Goal: Transaction & Acquisition: Obtain resource

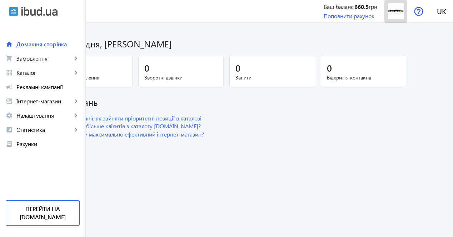
click at [394, 16] on img at bounding box center [396, 11] width 16 height 16
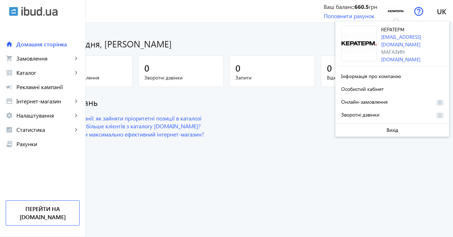
click at [284, 41] on h1 "Доброго дня, [PERSON_NAME]" at bounding box center [226, 43] width 359 height 12
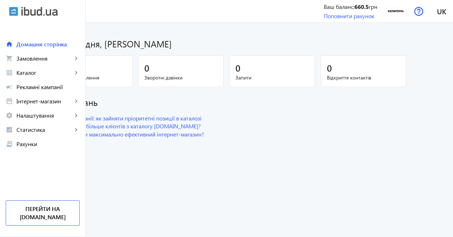
click at [266, 43] on h1 "Доброго дня, [PERSON_NAME]" at bounding box center [226, 43] width 359 height 12
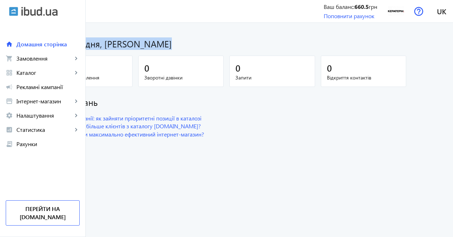
click at [210, 47] on h1 "Доброго дня, [PERSON_NAME]" at bounding box center [226, 43] width 359 height 12
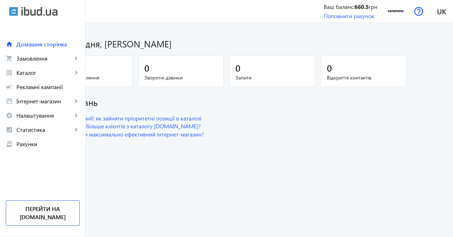
click at [210, 47] on h1 "Доброго дня, [PERSON_NAME]" at bounding box center [226, 43] width 359 height 12
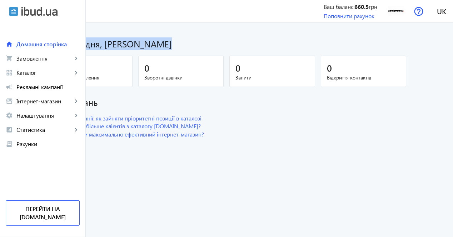
click at [210, 47] on h1 "Доброго дня, [PERSON_NAME]" at bounding box center [226, 43] width 359 height 12
click at [397, 12] on img at bounding box center [396, 11] width 16 height 16
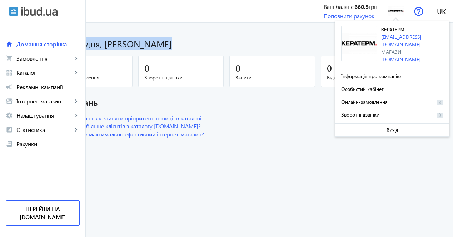
click at [291, 45] on h1 "Доброго дня, [PERSON_NAME]" at bounding box center [226, 43] width 359 height 12
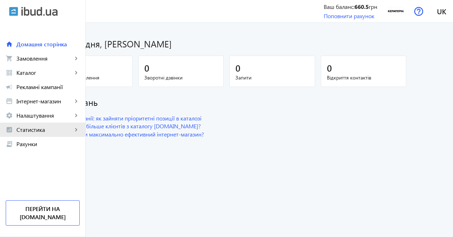
click at [48, 131] on span "Статистика" at bounding box center [44, 129] width 56 height 7
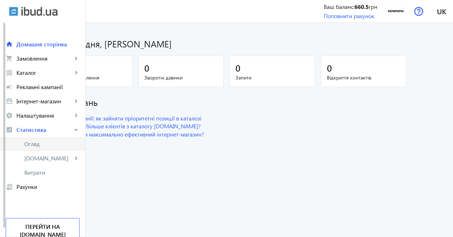
click at [48, 143] on span "Огляд" at bounding box center [51, 144] width 55 height 7
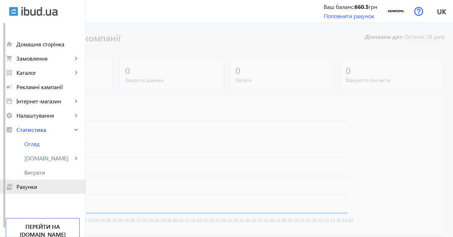
click at [49, 191] on link "receipt_long Рахунки" at bounding box center [42, 187] width 85 height 14
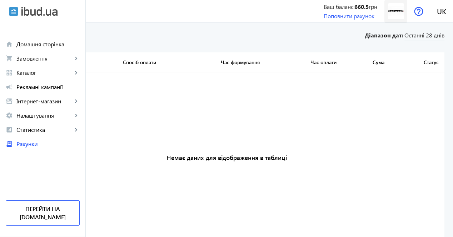
click at [396, 13] on img at bounding box center [396, 11] width 16 height 16
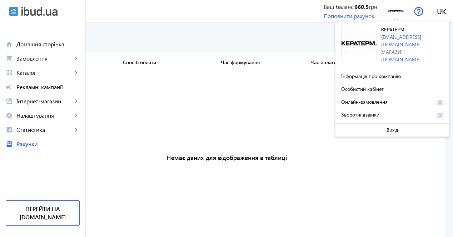
click at [214, 115] on h3 "Немає даних для відображення в таблиці" at bounding box center [227, 157] width 436 height 171
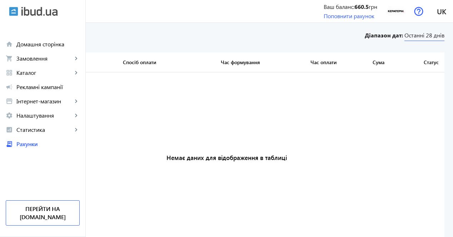
click at [421, 39] on span "Останні 28 днів" at bounding box center [424, 36] width 40 height 10
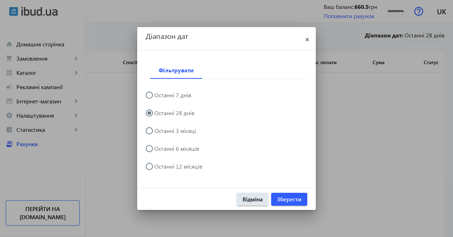
click at [183, 132] on label "Останні 3 місяці" at bounding box center [174, 131] width 43 height 6
click at [160, 132] on input "Останні 3 місяці" at bounding box center [153, 134] width 14 height 14
radio input "true"
click at [288, 196] on span "Зберегти" at bounding box center [289, 200] width 25 height 8
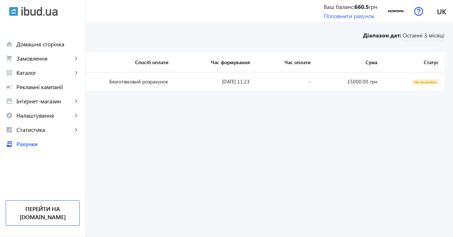
click at [35, 82] on link "UA-6586" at bounding box center [24, 81] width 20 height 7
click at [354, 17] on link "Поповнити рахунок" at bounding box center [348, 15] width 51 height 7
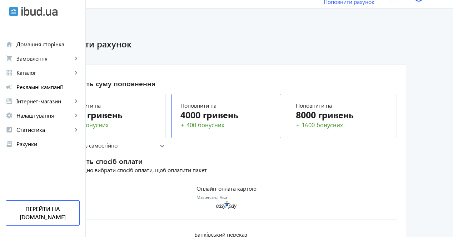
scroll to position [33, 0]
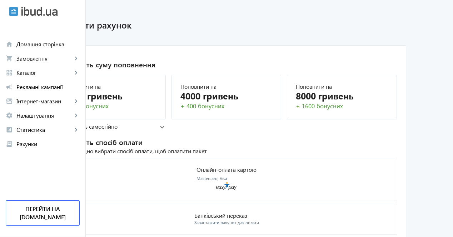
click at [156, 127] on mat-panel-title "або вкажіть самостійно" at bounding box center [108, 127] width 103 height 8
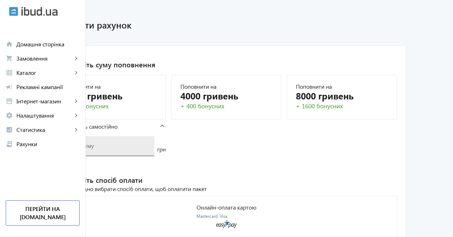
click at [146, 149] on input "number" at bounding box center [104, 145] width 87 height 7
type input "15000"
click at [215, 177] on h2 "2. Виберіть спосіб оплати" at bounding box center [226, 180] width 341 height 10
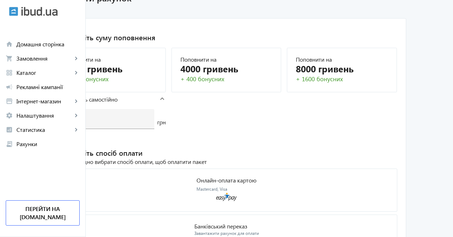
scroll to position [69, 0]
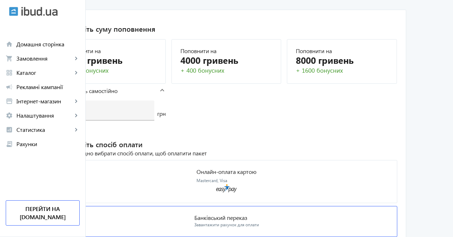
click at [259, 222] on div "Завантажити рахунок для оплати" at bounding box center [226, 225] width 65 height 6
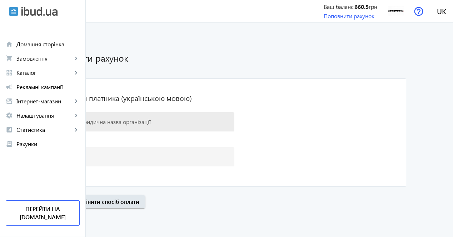
click at [158, 124] on input at bounding box center [144, 121] width 167 height 7
paste input "ТОВ "КУЗЬМИНЕЦЬКА БУДІВЕЛЬНА КЕРАМІКА""
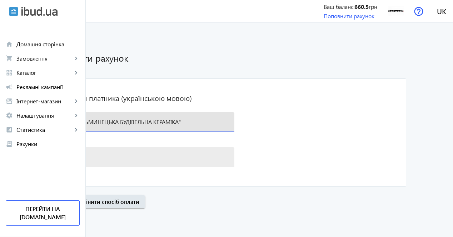
type input "ТОВ "КУЗЬМИНЕЦЬКА БУДІВЕЛЬНА КЕРАМІКА""
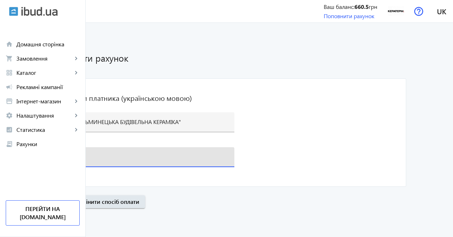
click at [148, 159] on input "+38(0" at bounding box center [144, 156] width 167 height 7
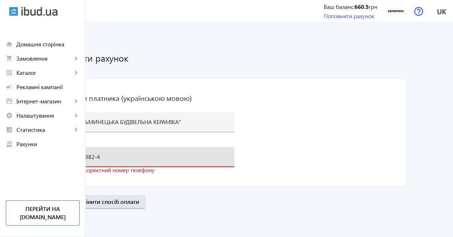
type input "[PHONE_NUMBER]"
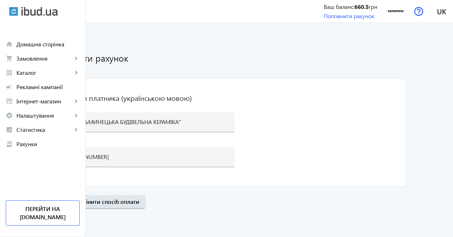
click at [177, 183] on mat-card "Реквізити платника (українською мовою) ТОВ "КУЗЬМИНЕЦЬКА БУДІВЕЛЬНА КЕРАМІКА" […" at bounding box center [226, 133] width 359 height 109
click at [64, 204] on span "Далі" at bounding box center [58, 202] width 12 height 8
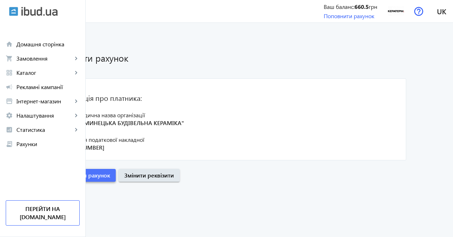
click at [110, 177] on span "Сформувати рахунок" at bounding box center [80, 176] width 57 height 8
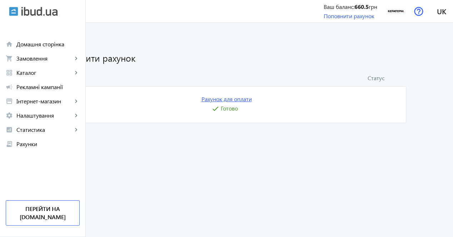
click at [252, 101] on link "Рахунок для оплати" at bounding box center [226, 99] width 50 height 8
